Goal: Complete application form

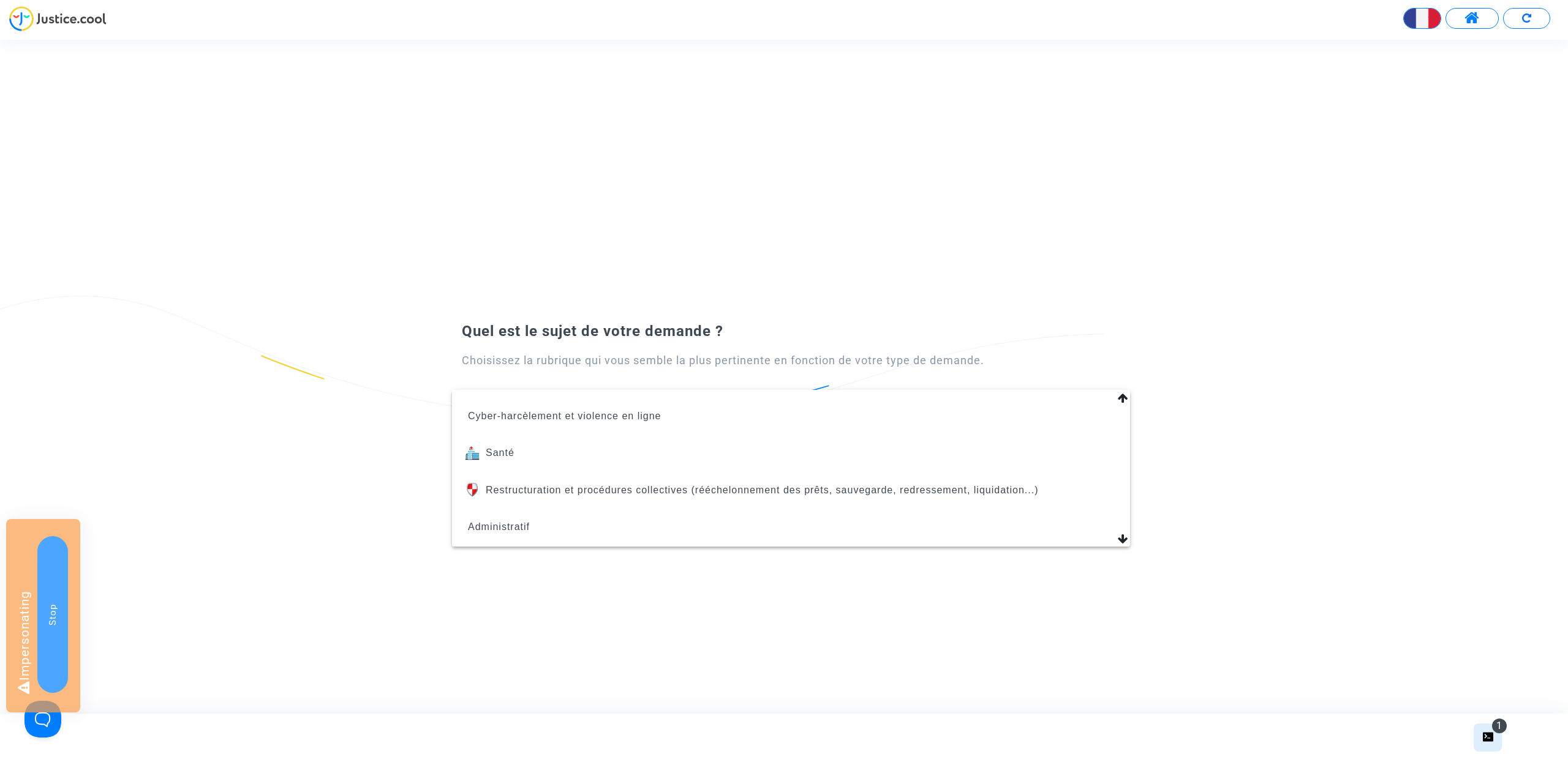
scroll to position [506, 0]
click at [731, 494] on span "Administratif" at bounding box center [791, 492] width 658 height 37
